Goal: Information Seeking & Learning: Learn about a topic

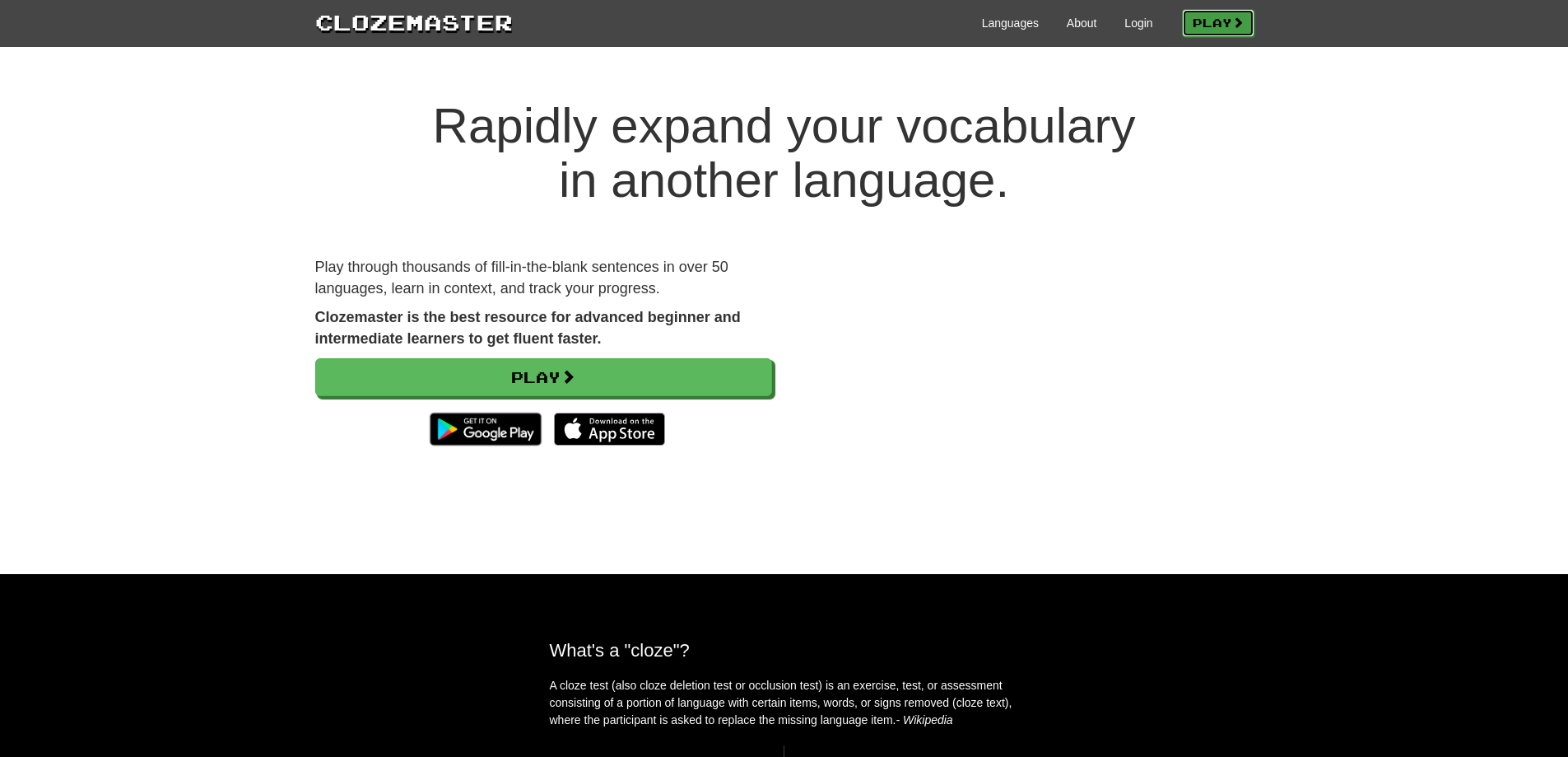
click at [1209, 15] on link "Play" at bounding box center [1218, 24] width 73 height 28
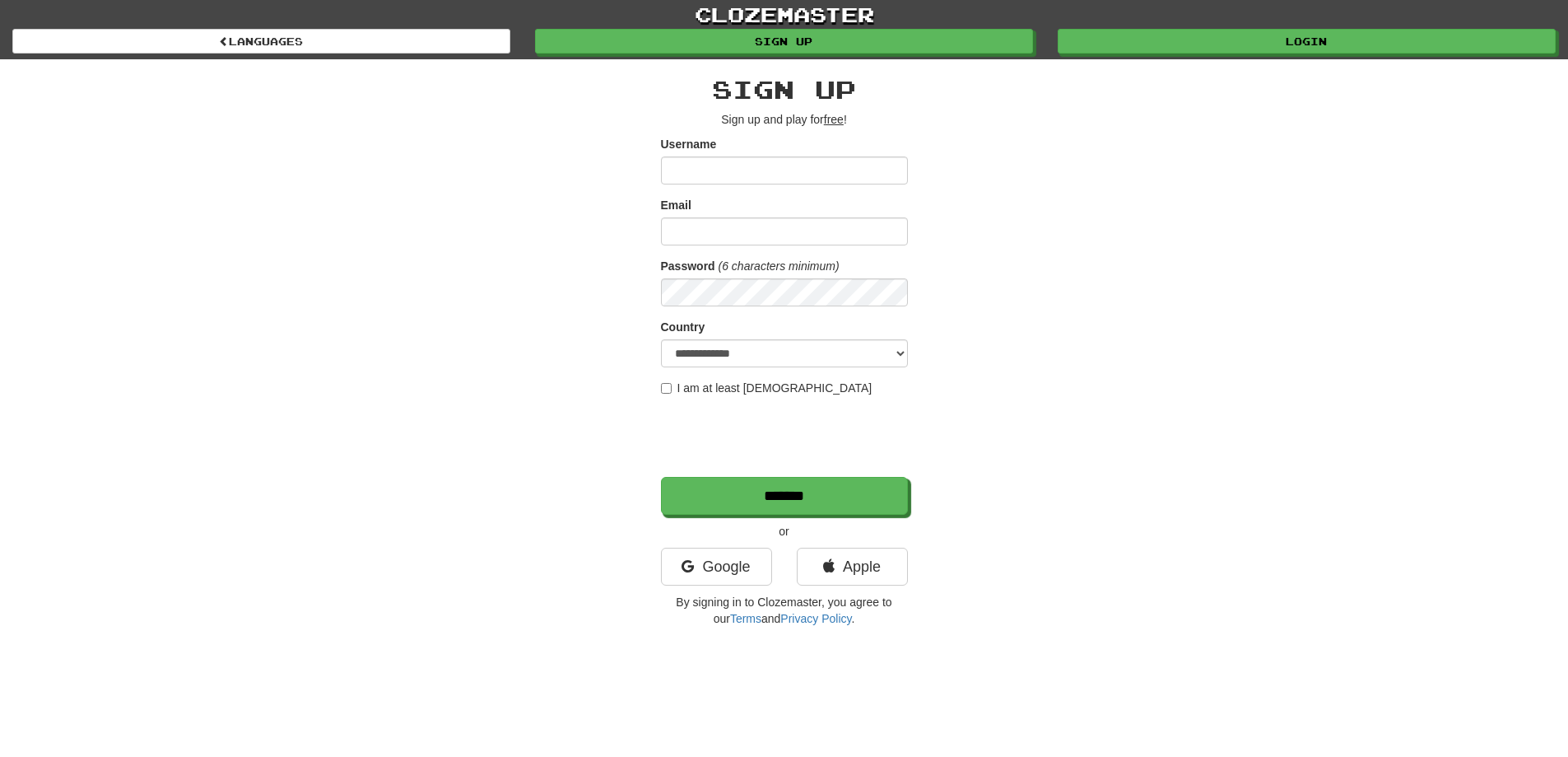
click at [744, 545] on div "**********" at bounding box center [784, 351] width 247 height 551
click at [742, 552] on link "Google" at bounding box center [716, 566] width 111 height 38
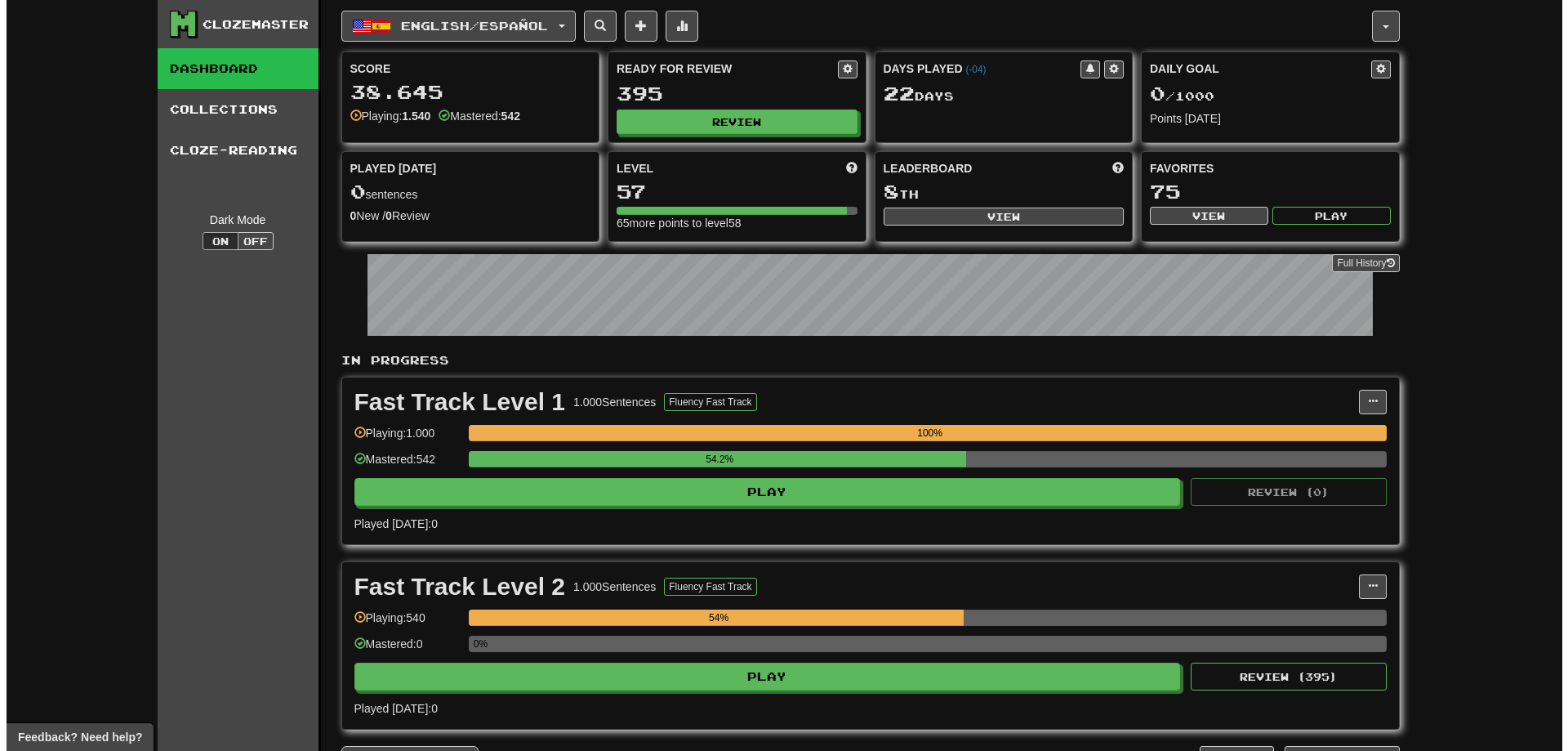
scroll to position [245, 0]
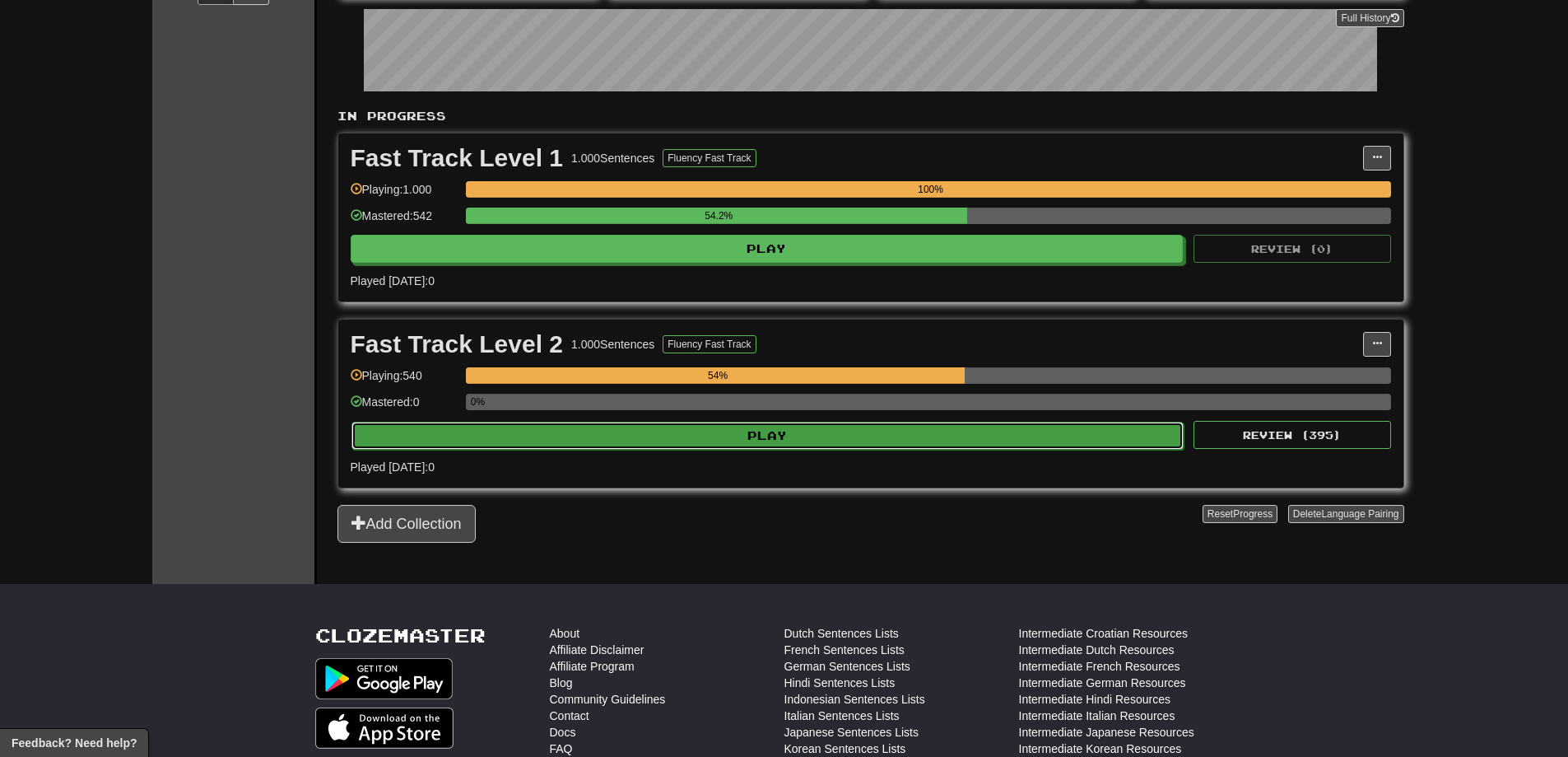
click at [773, 442] on button "Play" at bounding box center [767, 436] width 833 height 28
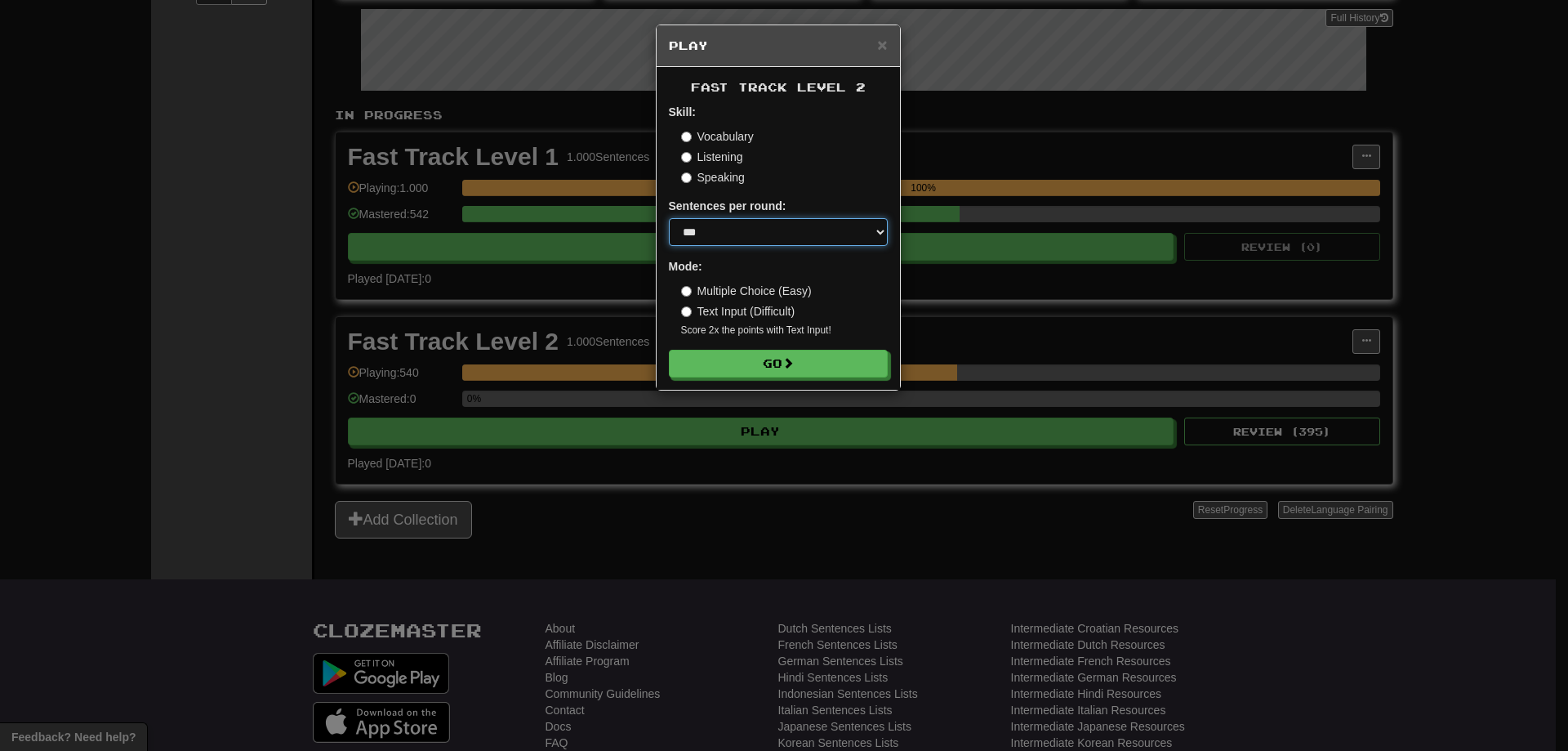
click at [725, 236] on select "* ** ** ** ** ** *** ********" at bounding box center [778, 232] width 219 height 28
select select "********"
click at [668, 218] on select "* ** ** ** ** ** *** ********" at bounding box center [778, 232] width 219 height 28
click at [726, 365] on button "Go" at bounding box center [779, 364] width 219 height 28
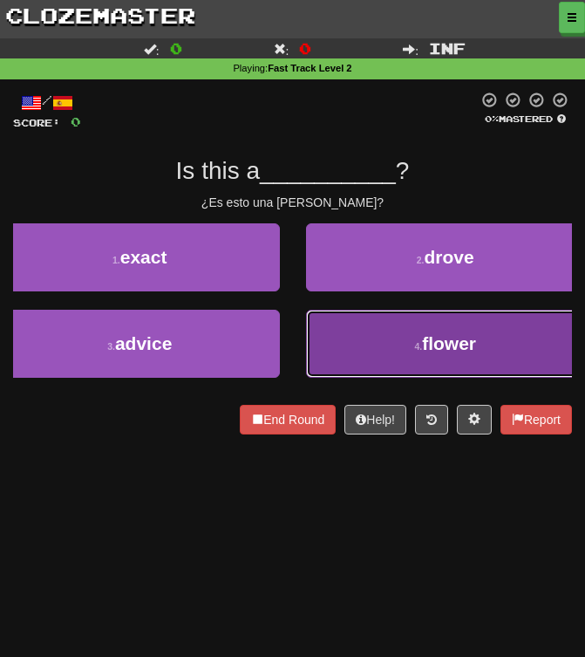
click at [377, 338] on button "4 . flower" at bounding box center [446, 344] width 280 height 68
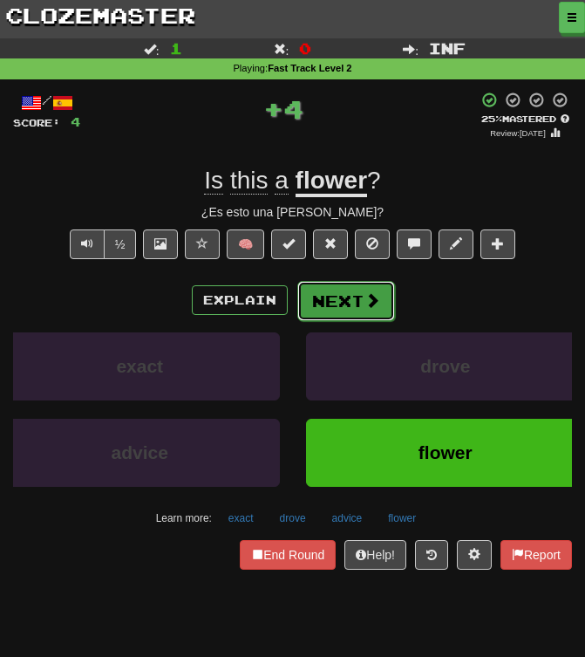
click at [346, 301] on button "Next" at bounding box center [346, 301] width 98 height 40
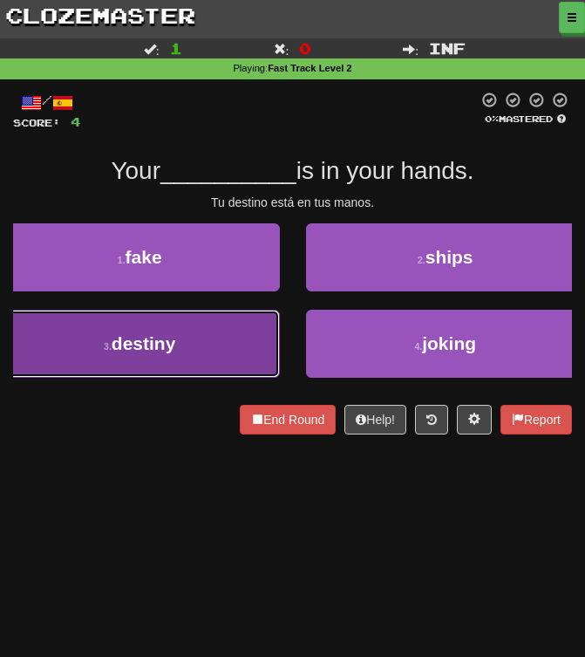
click at [263, 357] on button "3 . destiny" at bounding box center [140, 344] width 280 height 68
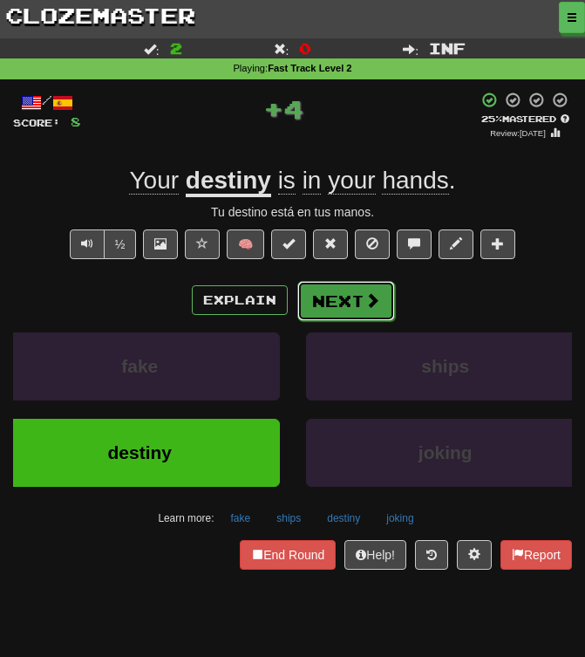
click at [332, 305] on button "Next" at bounding box center [346, 301] width 98 height 40
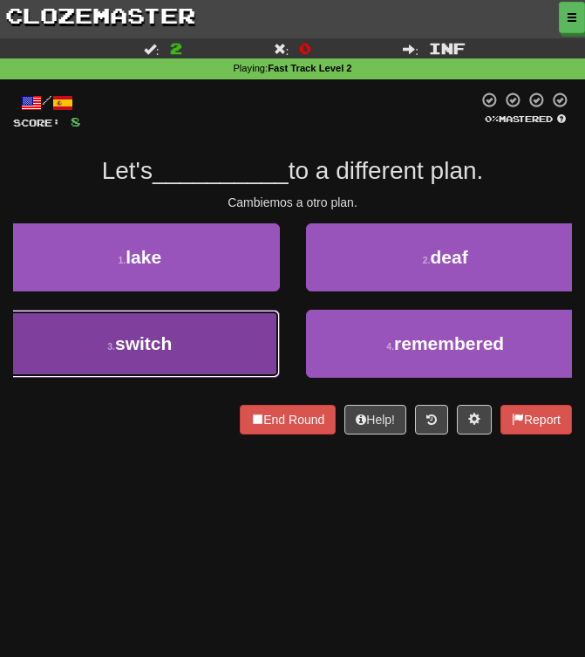
click at [229, 349] on button "3 . switch" at bounding box center [140, 344] width 280 height 68
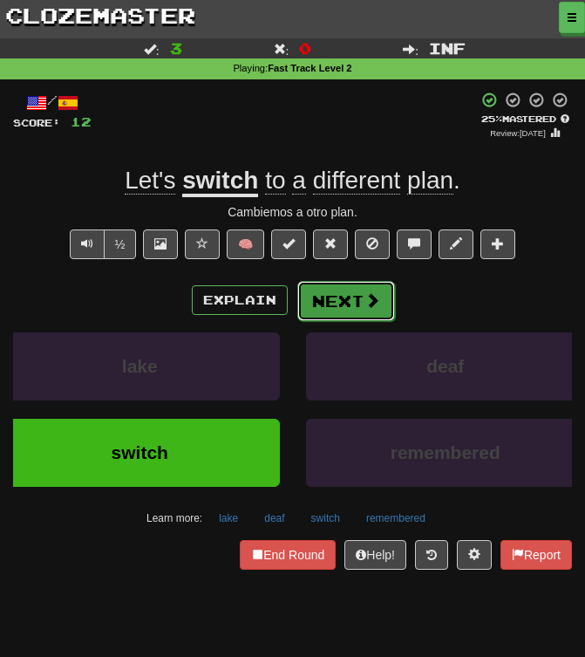
click at [345, 301] on button "Next" at bounding box center [346, 301] width 98 height 40
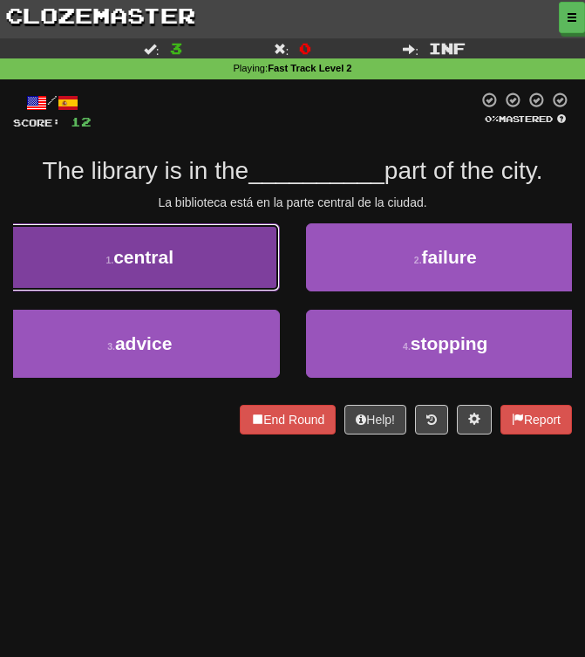
click at [232, 287] on button "1 . central" at bounding box center [140, 257] width 280 height 68
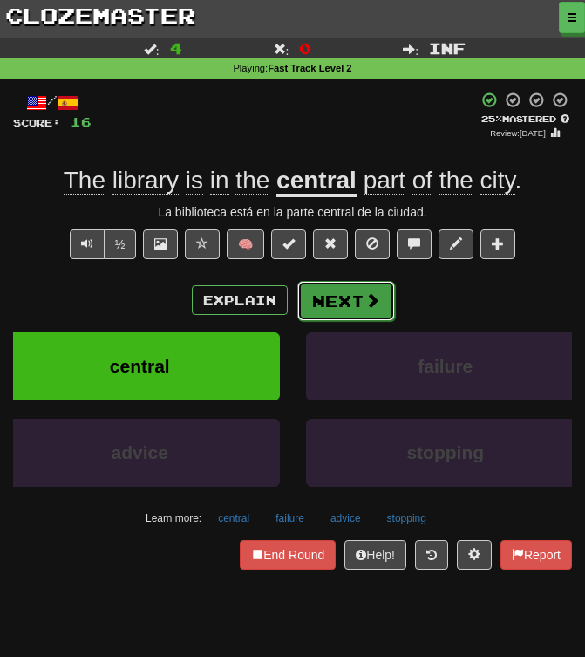
click at [345, 301] on button "Next" at bounding box center [346, 301] width 98 height 40
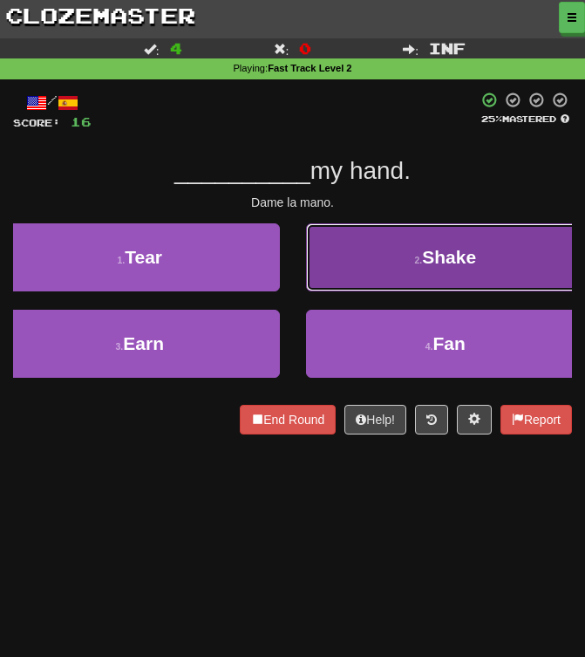
click at [390, 263] on button "2 . Shake" at bounding box center [446, 257] width 280 height 68
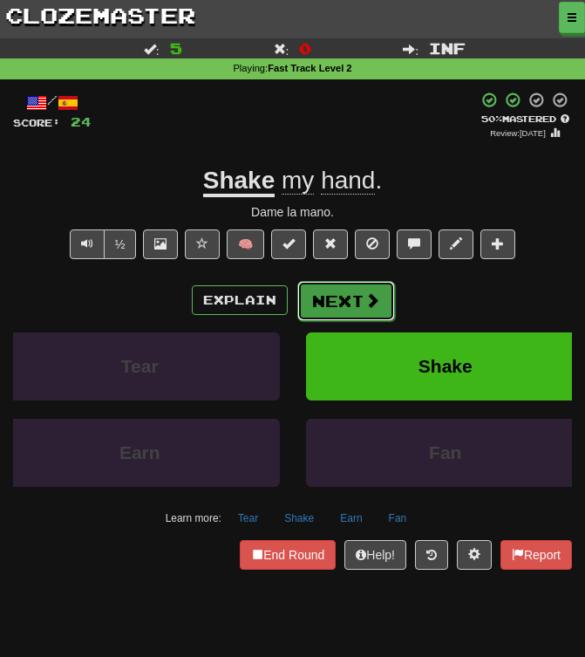
click at [365, 302] on span at bounding box center [373, 300] width 16 height 16
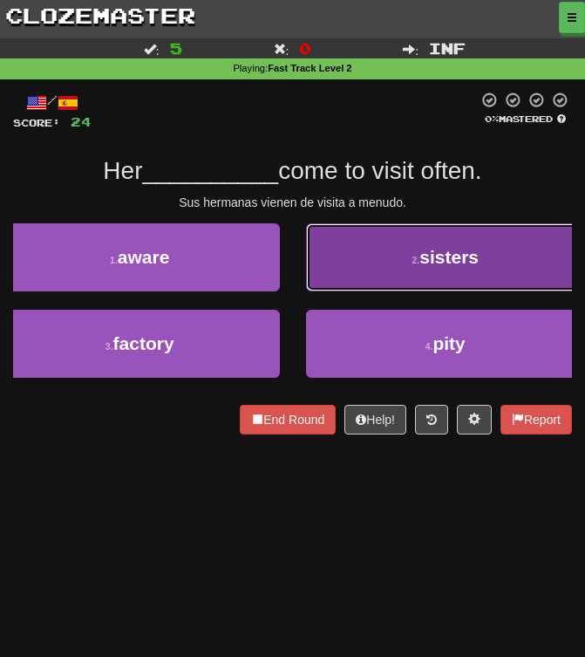
click at [396, 266] on button "2 . sisters" at bounding box center [446, 257] width 280 height 68
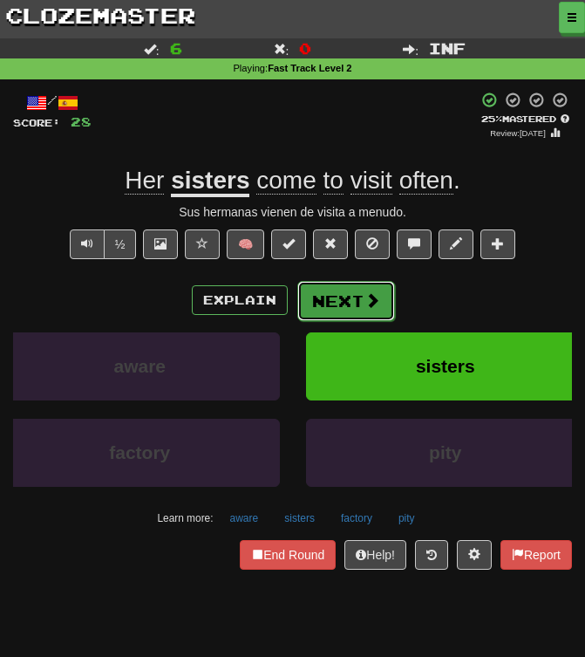
click at [371, 292] on span at bounding box center [373, 300] width 16 height 16
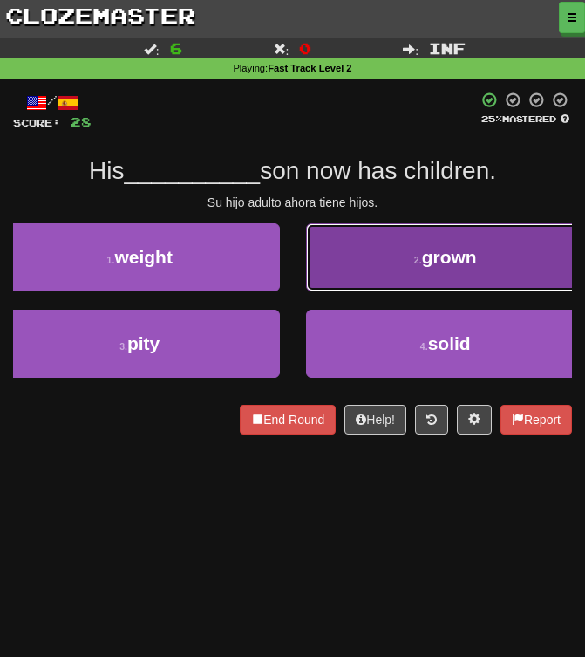
click at [439, 270] on button "2 . grown" at bounding box center [446, 257] width 280 height 68
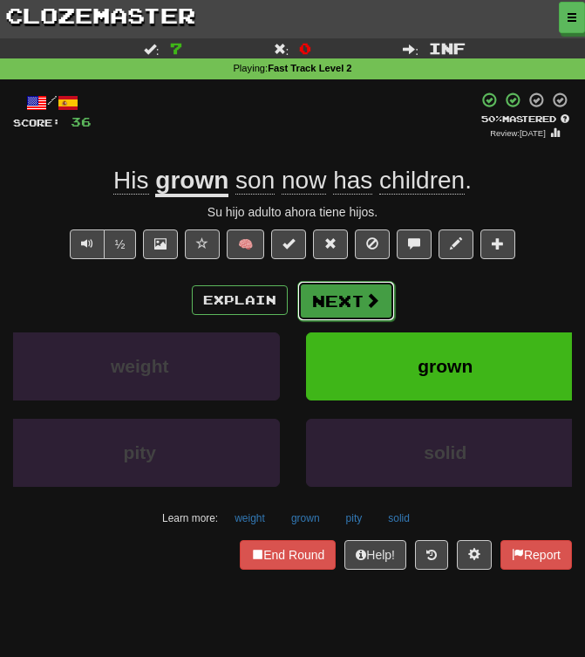
click at [369, 308] on span at bounding box center [373, 300] width 16 height 16
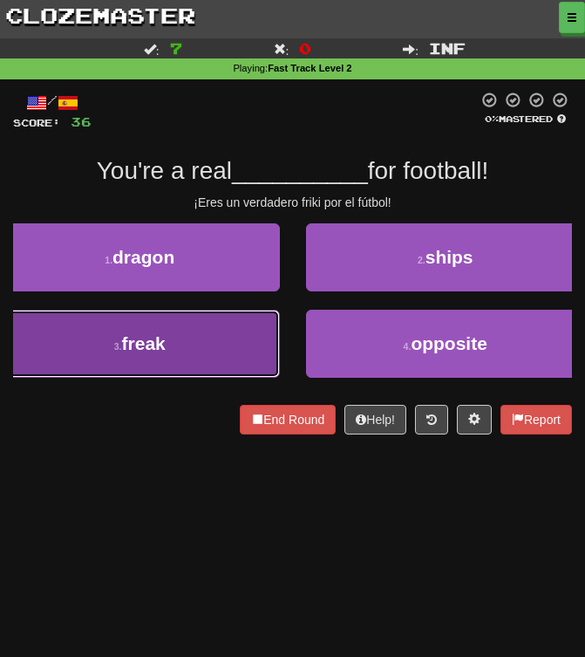
click at [254, 340] on button "3 . freak" at bounding box center [140, 344] width 280 height 68
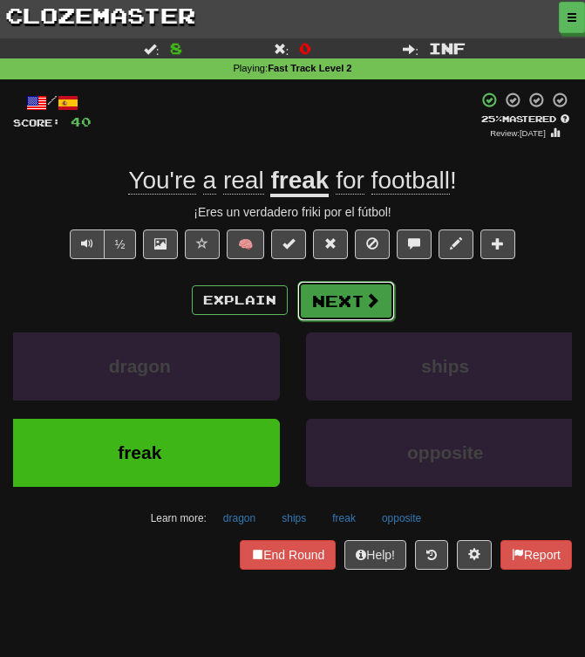
click at [358, 304] on button "Next" at bounding box center [346, 301] width 98 height 40
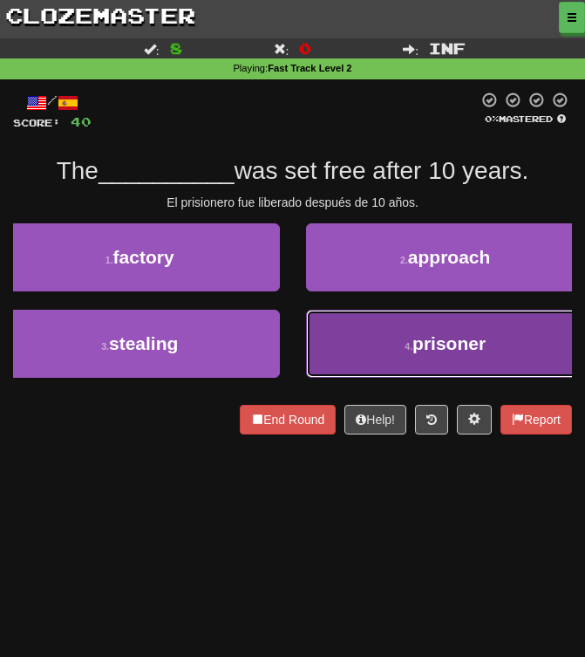
click at [405, 338] on button "4 . prisoner" at bounding box center [446, 344] width 280 height 68
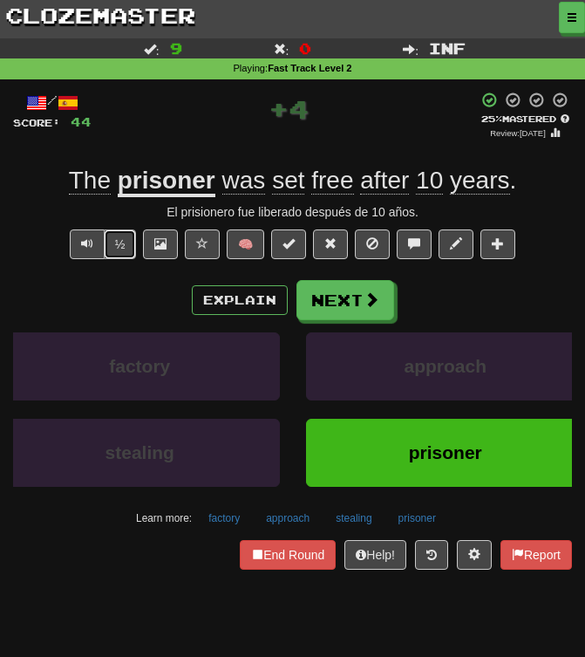
click at [127, 245] on button "½" at bounding box center [120, 244] width 33 height 30
click at [126, 245] on button "½" at bounding box center [120, 244] width 33 height 30
click at [128, 250] on button "½" at bounding box center [120, 244] width 33 height 30
click at [123, 242] on button "½" at bounding box center [120, 244] width 33 height 30
click at [116, 252] on button "½" at bounding box center [120, 244] width 33 height 30
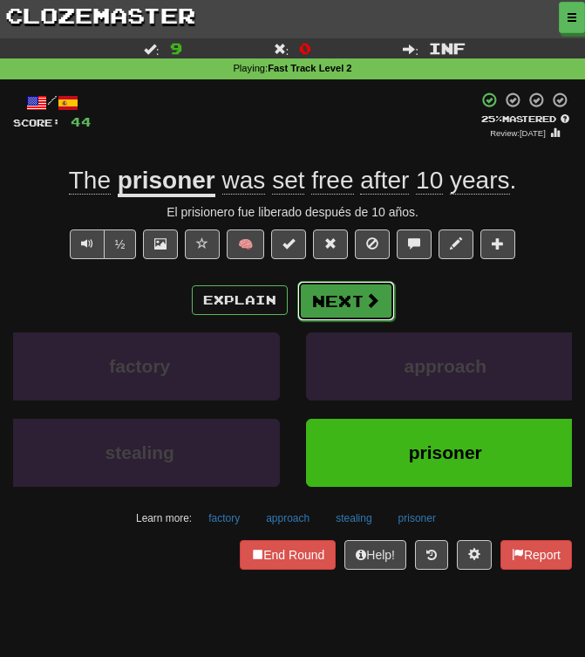
click at [349, 302] on button "Next" at bounding box center [346, 301] width 98 height 40
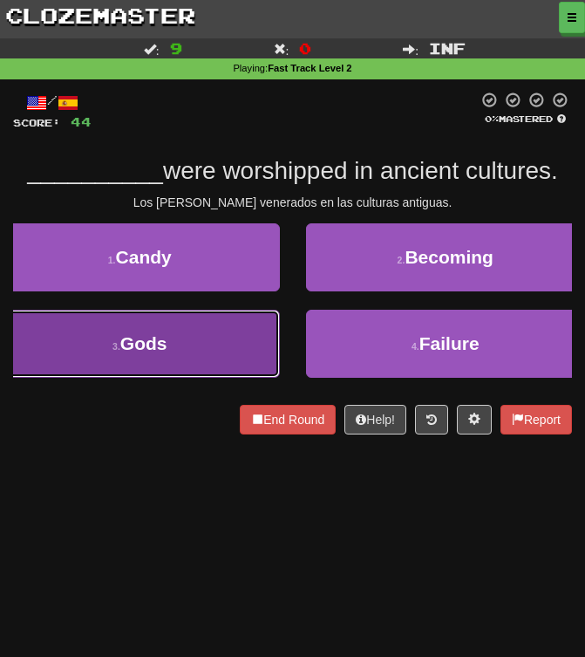
click at [222, 338] on button "3 . Gods" at bounding box center [140, 344] width 280 height 68
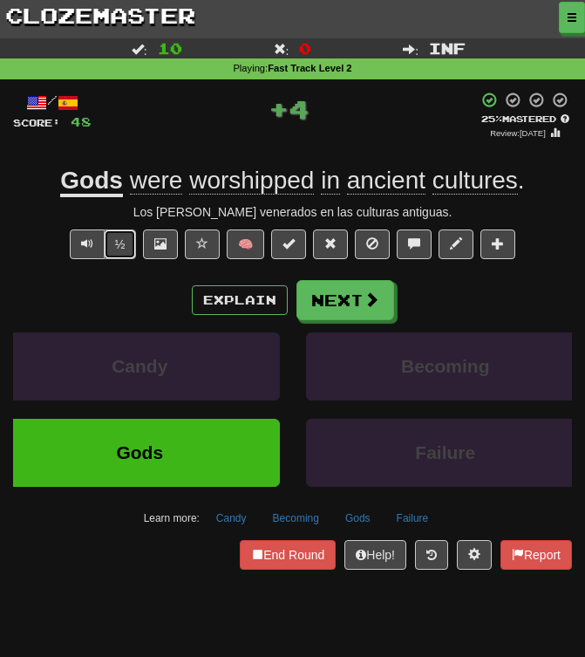
click at [120, 245] on button "½" at bounding box center [120, 244] width 33 height 30
click at [125, 245] on button "½" at bounding box center [120, 244] width 33 height 30
click at [123, 243] on button "½" at bounding box center [120, 244] width 33 height 30
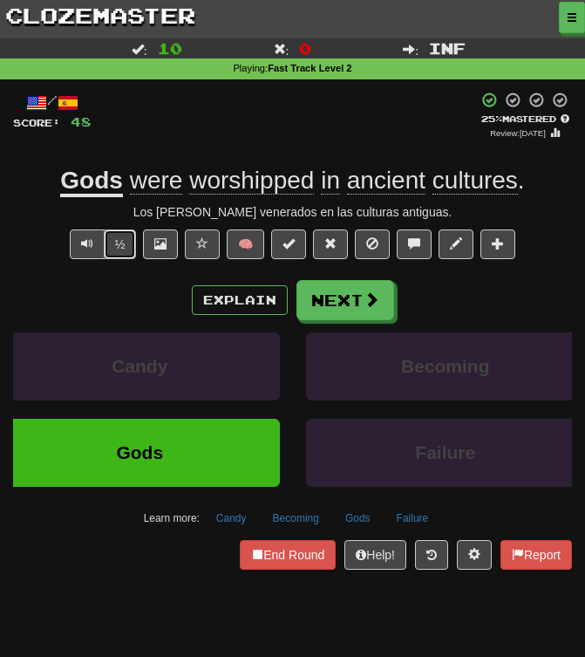
click at [122, 243] on button "½" at bounding box center [120, 244] width 33 height 30
click at [342, 293] on button "Next" at bounding box center [346, 301] width 98 height 40
